Goal: Transaction & Acquisition: Download file/media

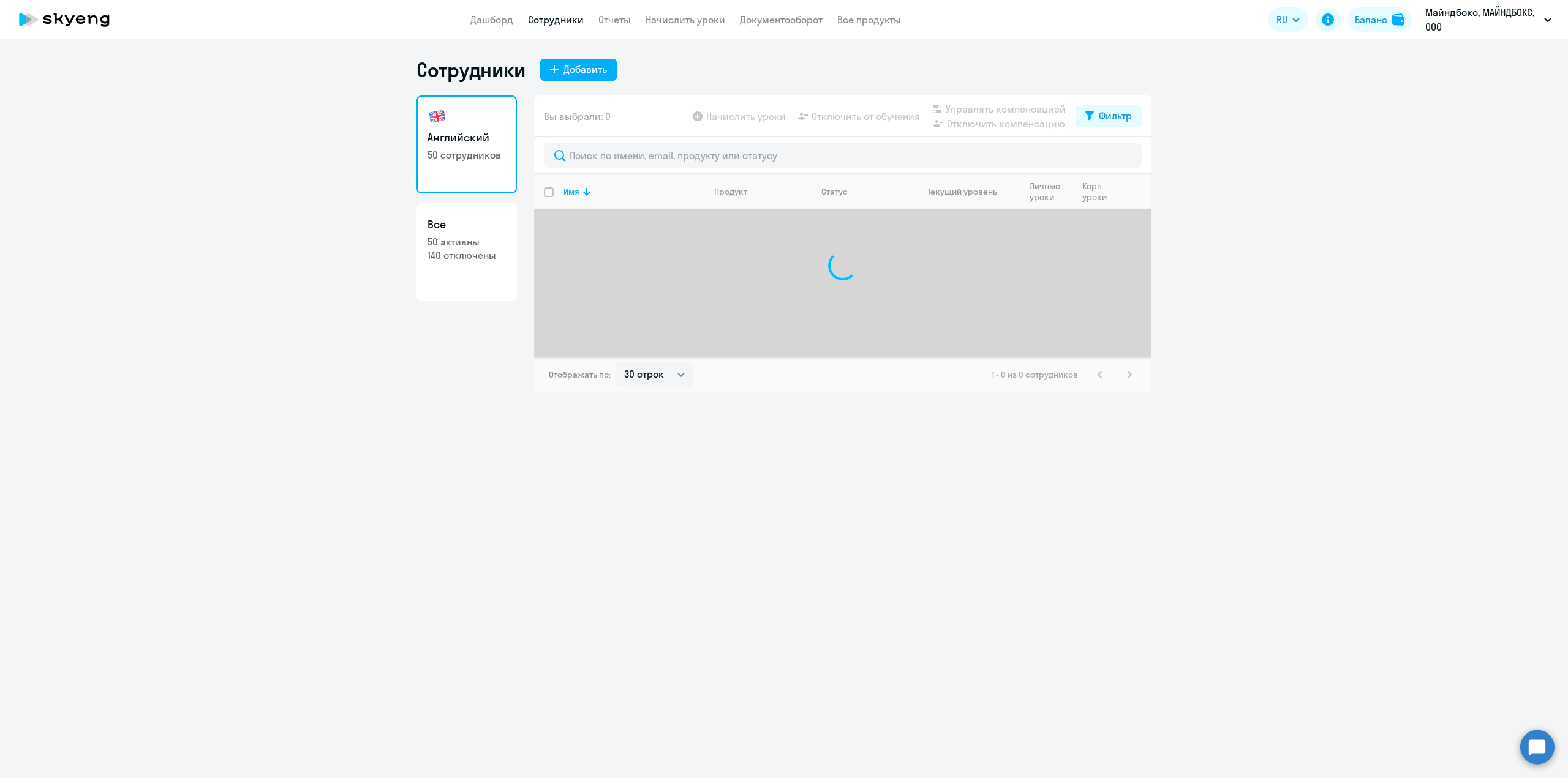
select select "30"
click at [1472, 96] on li "Контракт Армения, МАЙНДБОКС, ООО" at bounding box center [1465, 87] width 184 height 30
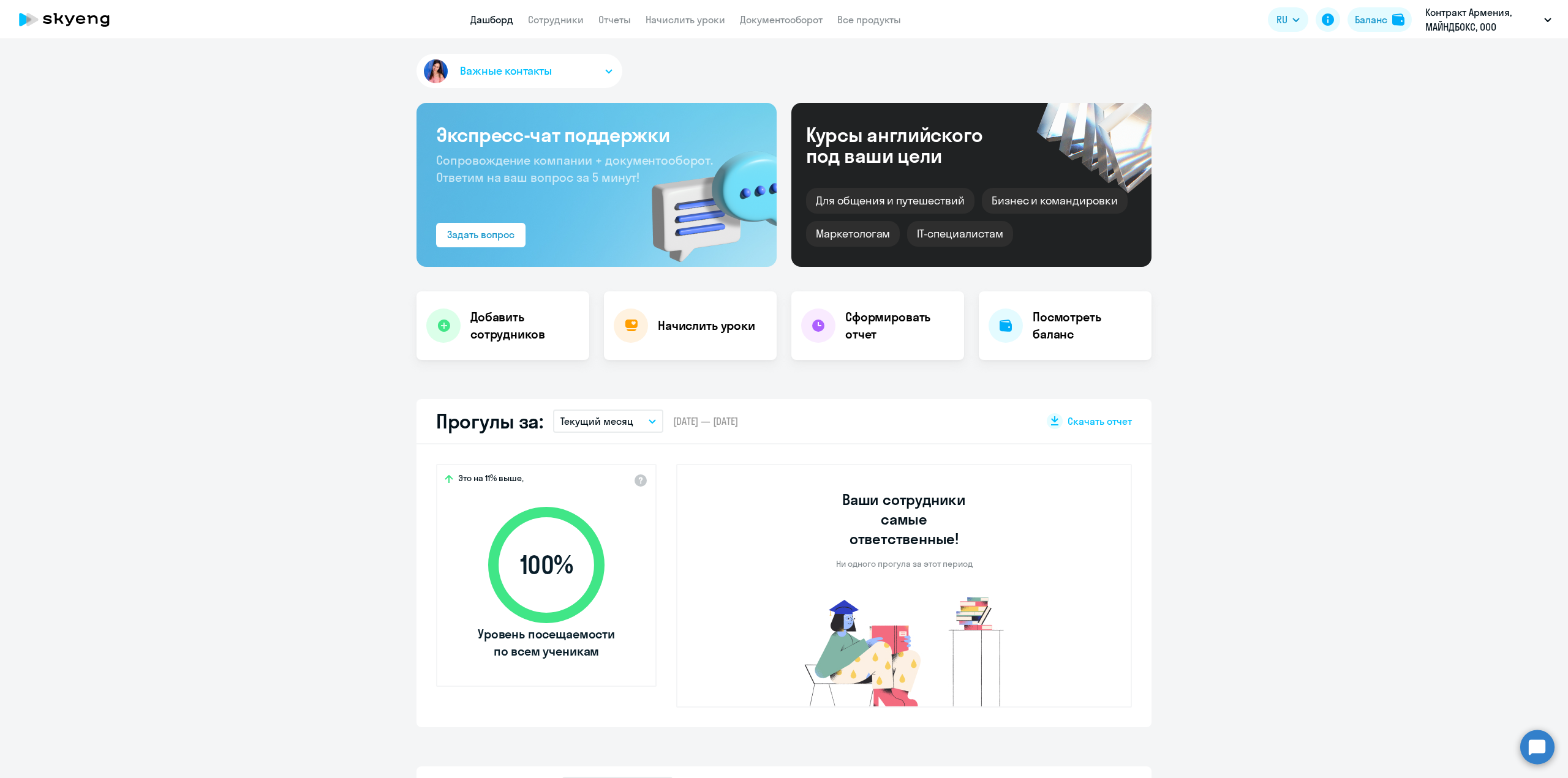
select select "30"
click at [546, 21] on link "Сотрудники" at bounding box center [555, 19] width 56 height 12
select select "30"
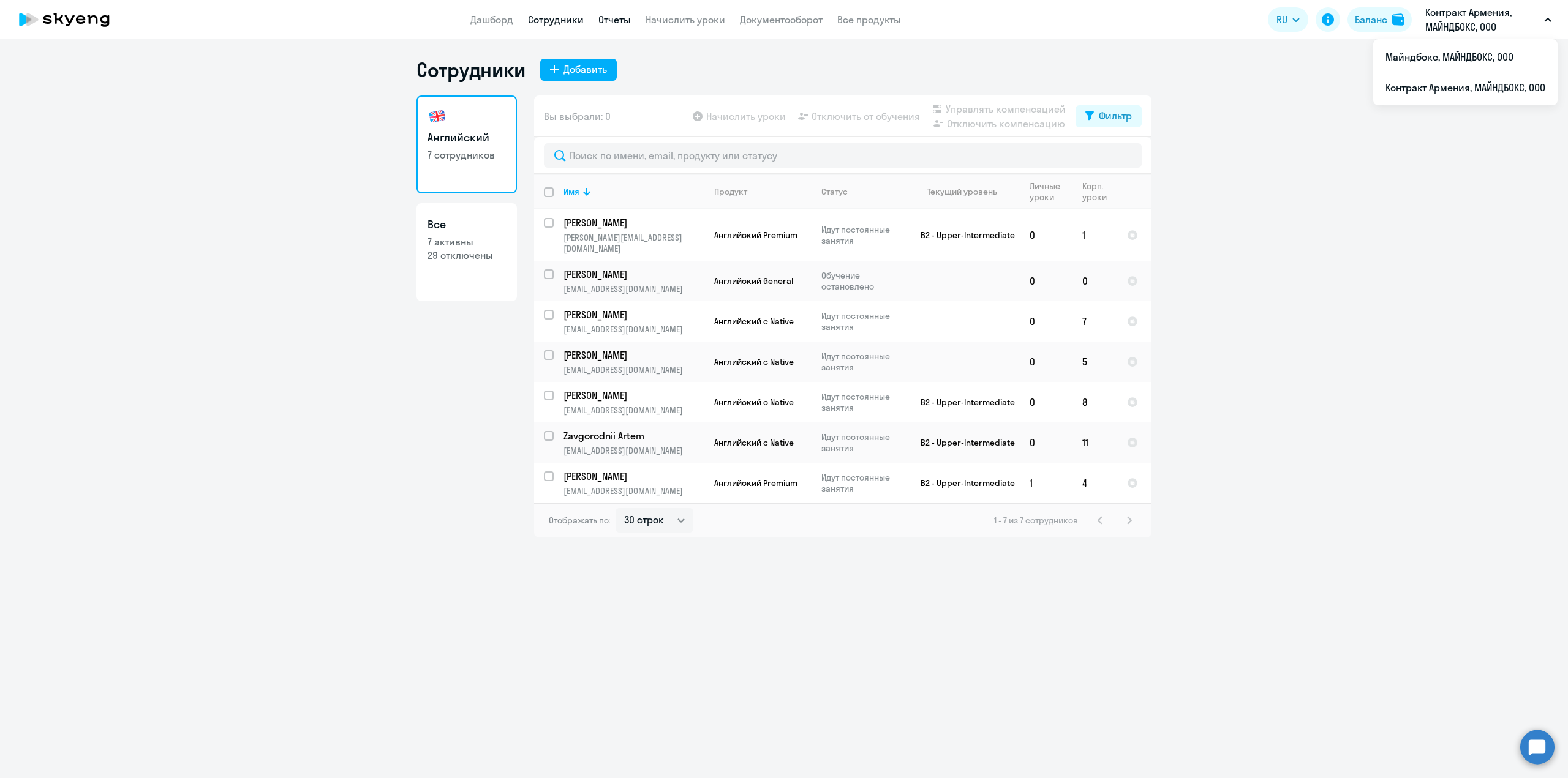
click at [608, 18] on link "Отчеты" at bounding box center [614, 19] width 33 height 12
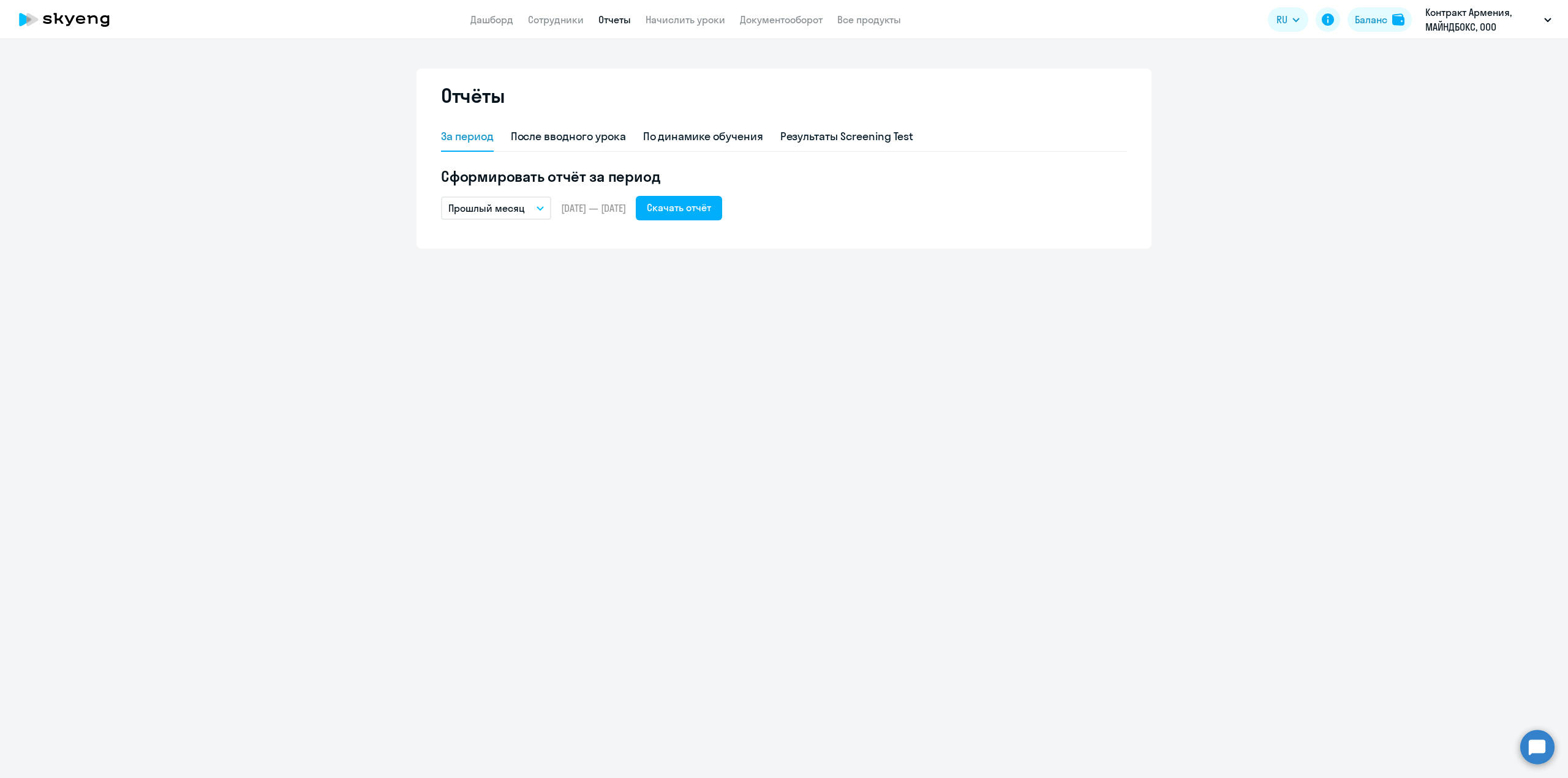
click at [524, 209] on button "Прошлый месяц" at bounding box center [496, 208] width 111 height 23
click at [502, 248] on li "Текущий месяц" at bounding box center [505, 242] width 129 height 30
click at [711, 205] on div "Скачать отчёт" at bounding box center [678, 207] width 64 height 15
click at [604, 23] on link "Отчеты" at bounding box center [614, 19] width 33 height 12
click at [556, 25] on link "Сотрудники" at bounding box center [555, 19] width 56 height 12
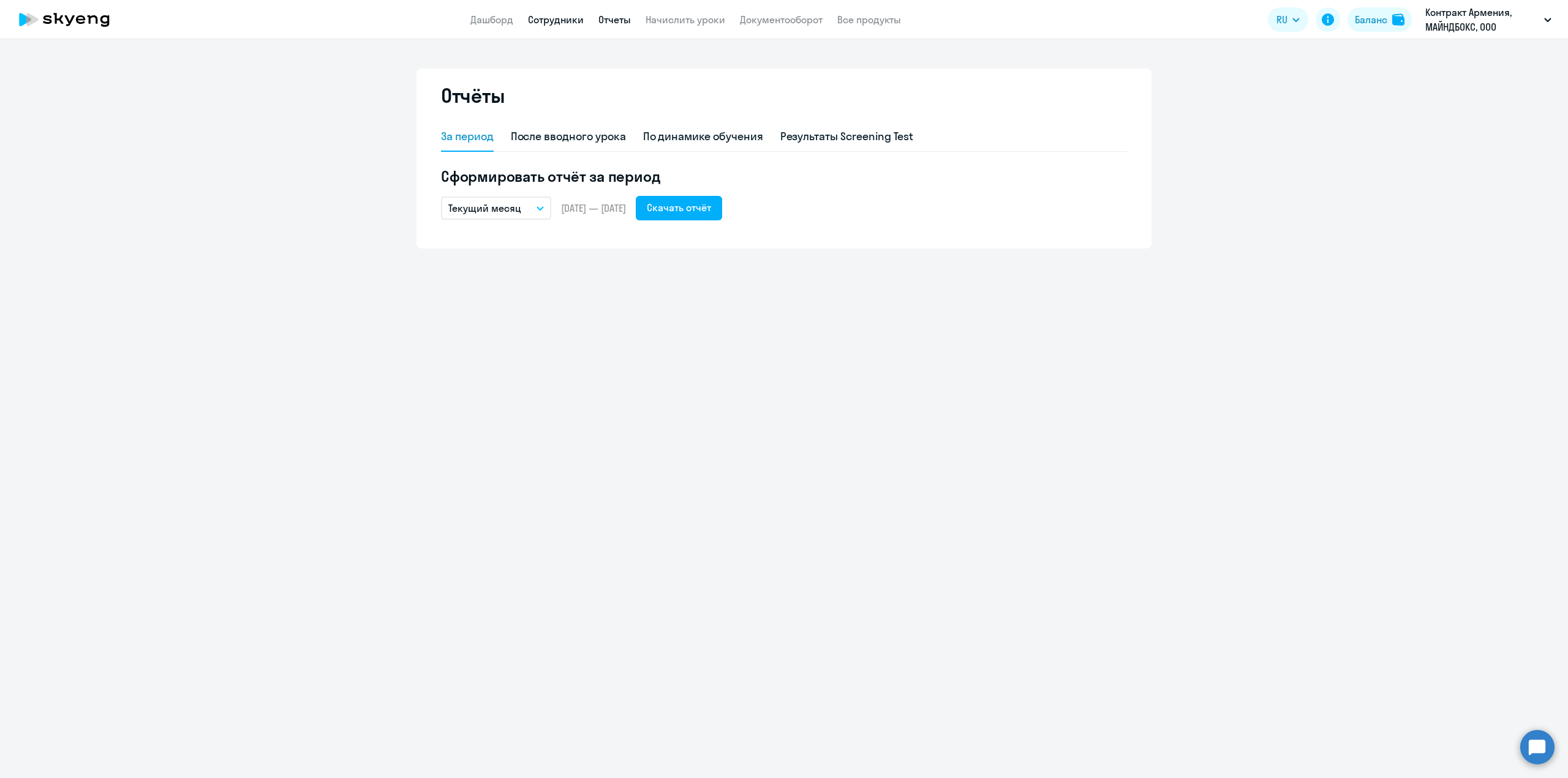
select select "30"
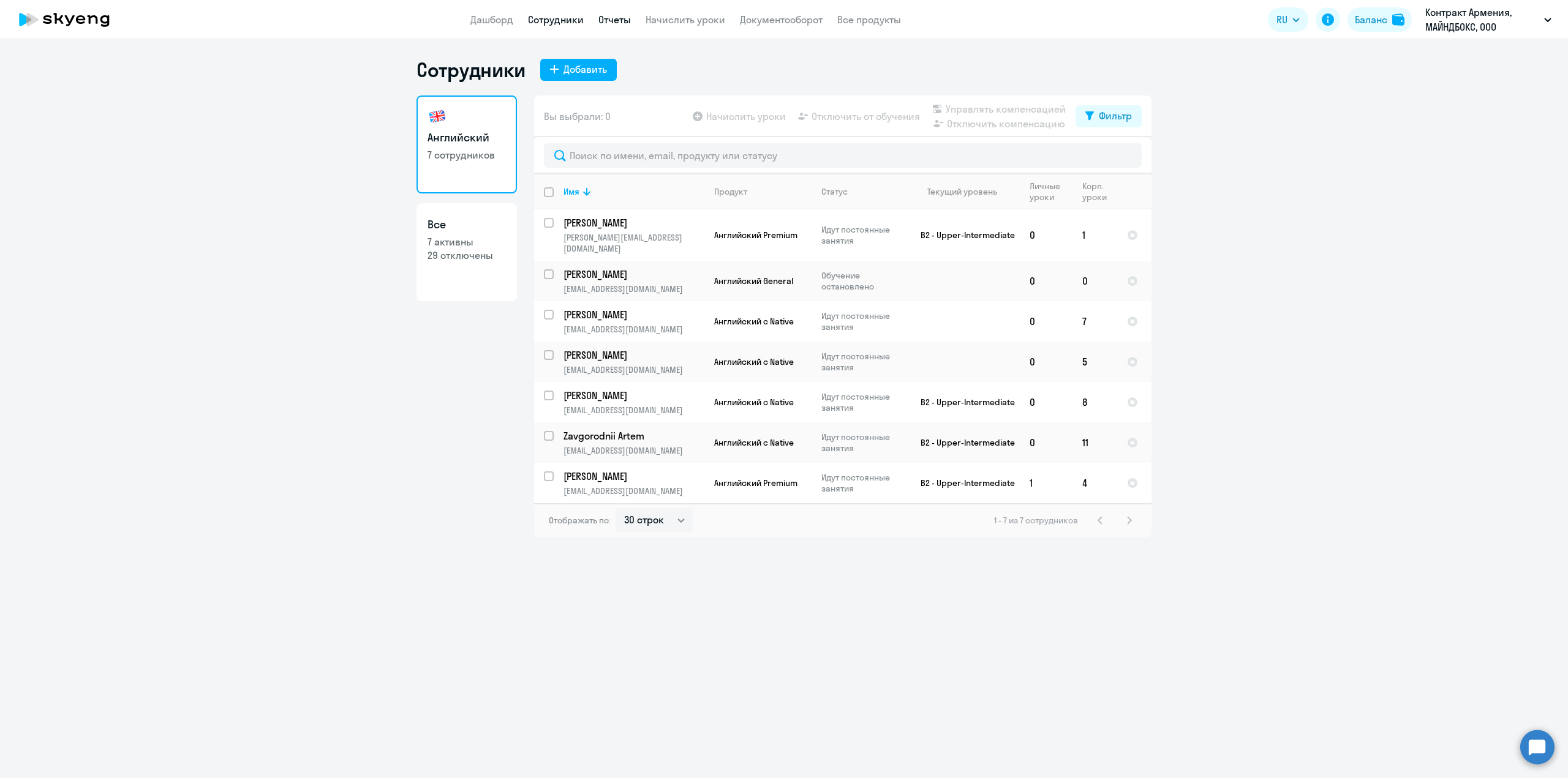
click at [608, 16] on link "Отчеты" at bounding box center [614, 19] width 33 height 12
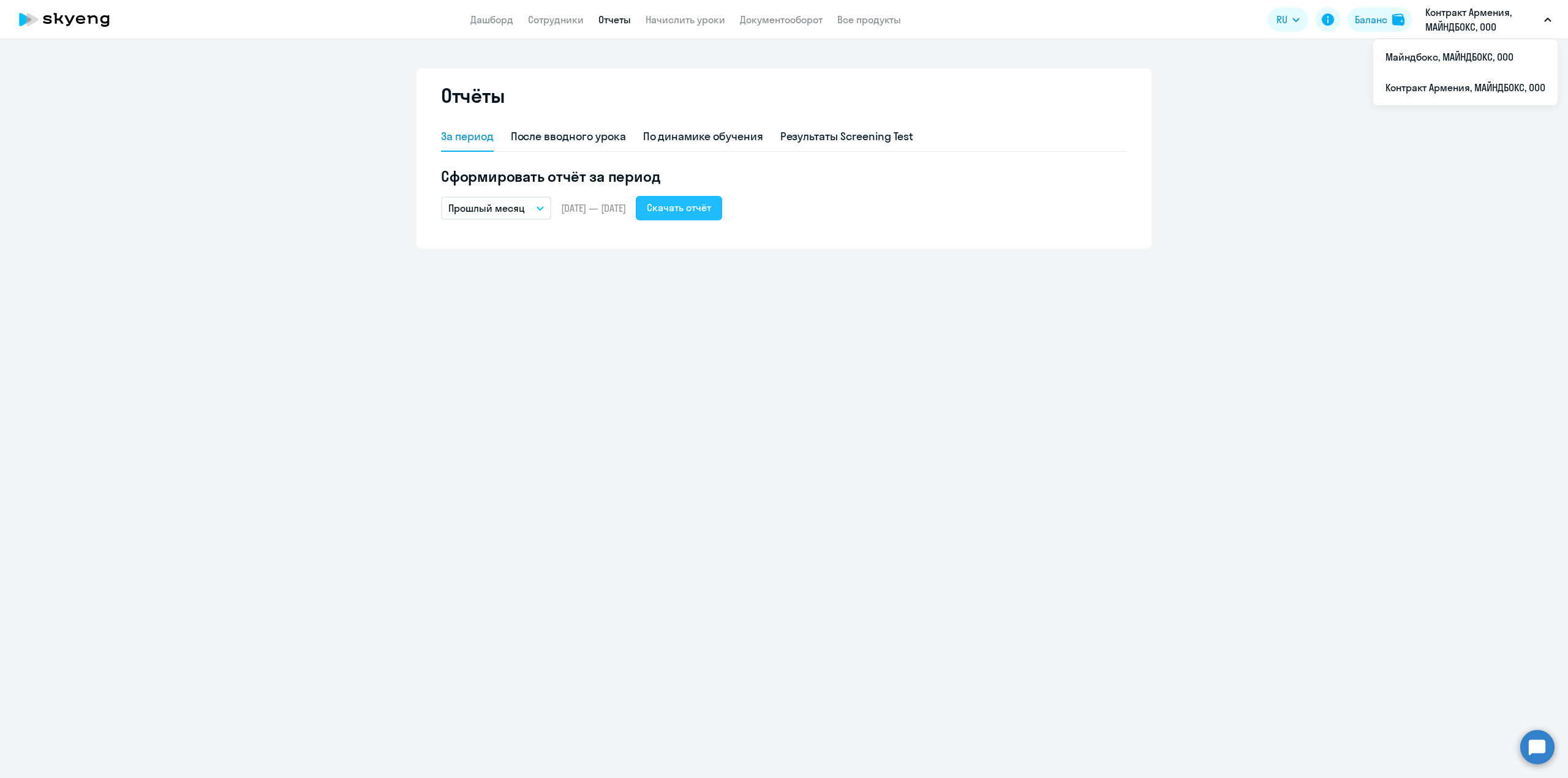
click at [706, 200] on div "Скачать отчёт" at bounding box center [678, 207] width 64 height 15
